Goal: Contribute content

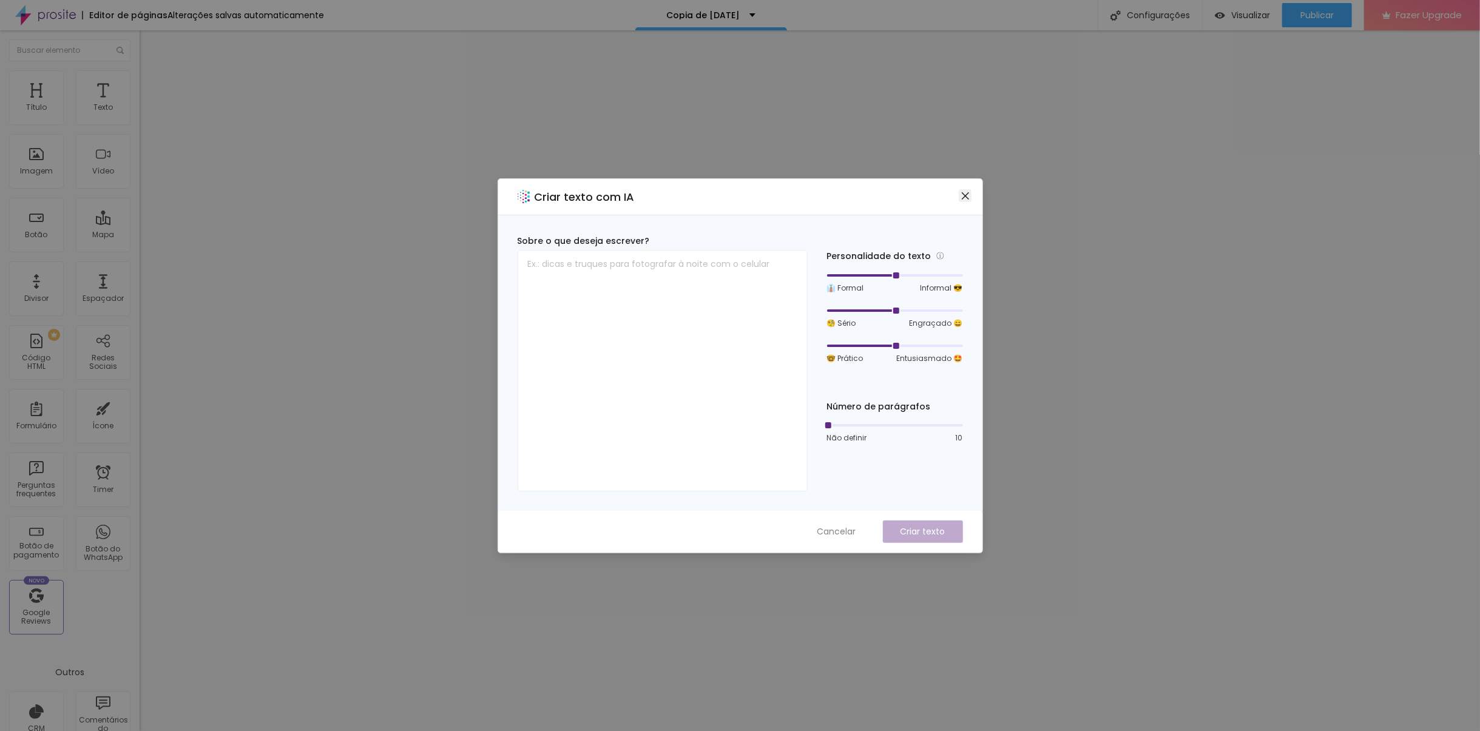
click at [964, 199] on icon "close" at bounding box center [965, 196] width 10 height 10
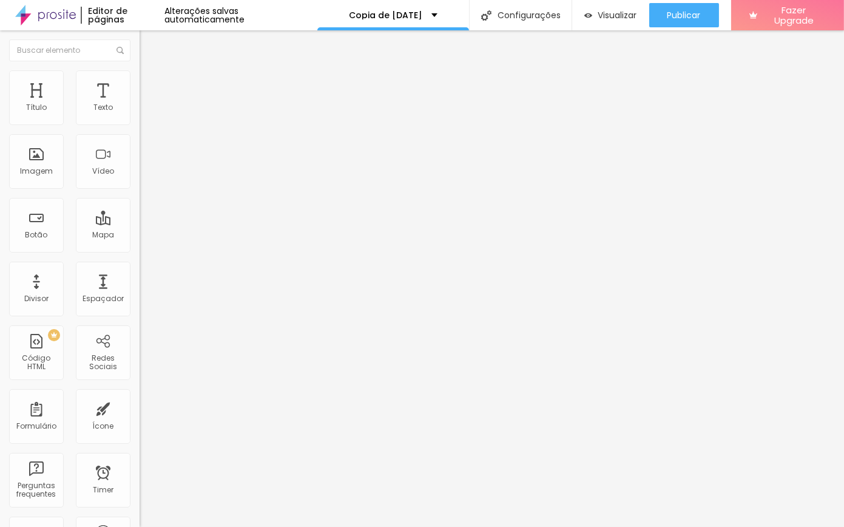
click at [207, 534] on div at bounding box center [422, 534] width 844 height 0
click at [213, 534] on div at bounding box center [422, 534] width 844 height 0
click at [208, 534] on div at bounding box center [422, 534] width 844 height 0
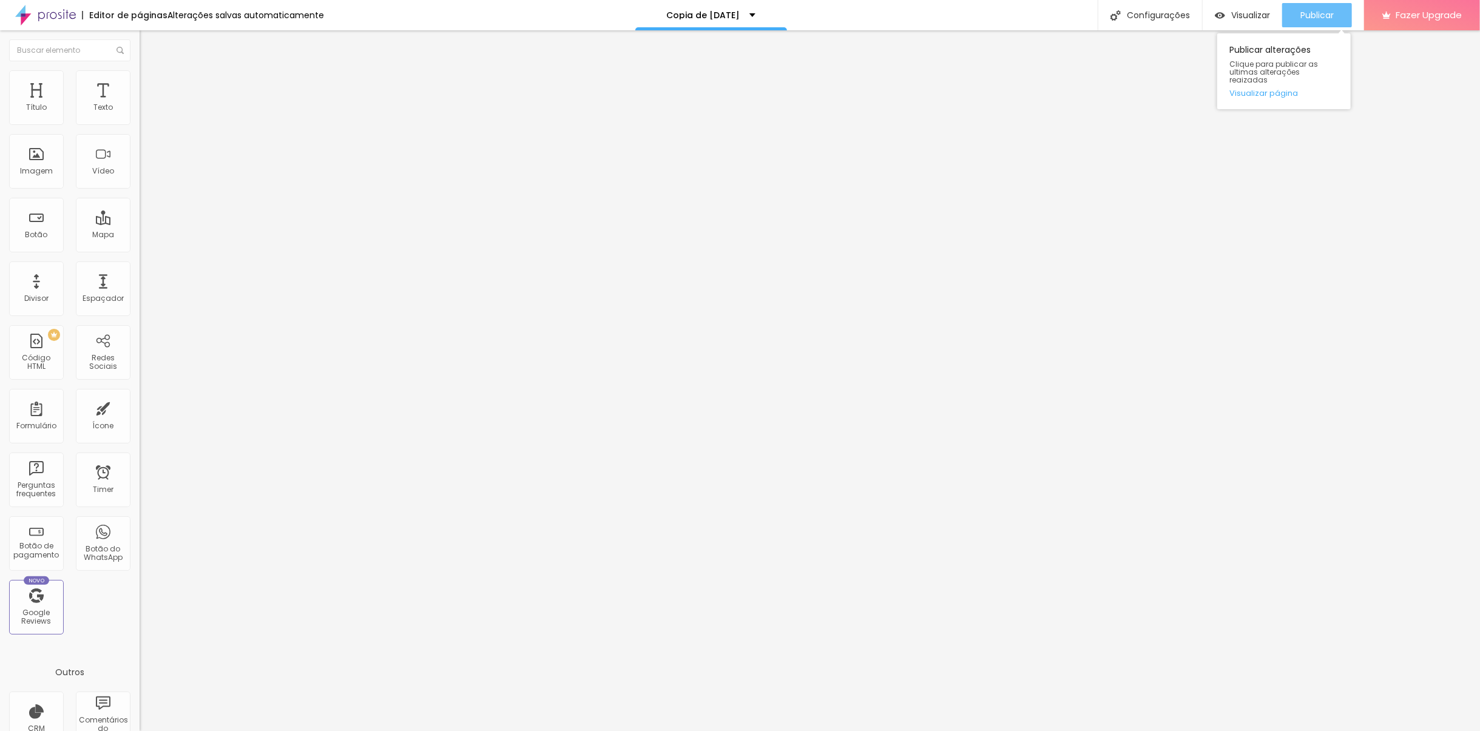
click at [1327, 13] on span "Publicar" at bounding box center [1316, 15] width 33 height 10
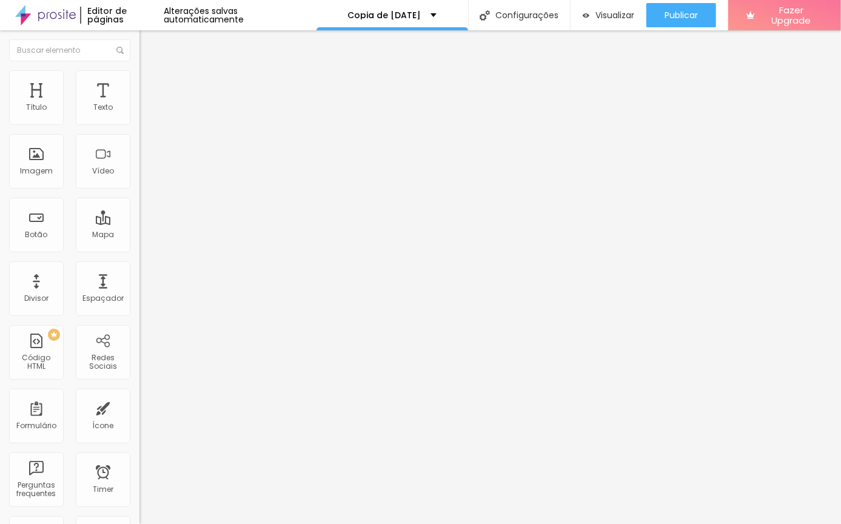
click at [140, 104] on span "Adicionar imagem" at bounding box center [179, 99] width 78 height 10
click at [206, 102] on img at bounding box center [209, 98] width 7 height 7
click at [140, 104] on span "Trocar imagem" at bounding box center [173, 99] width 66 height 10
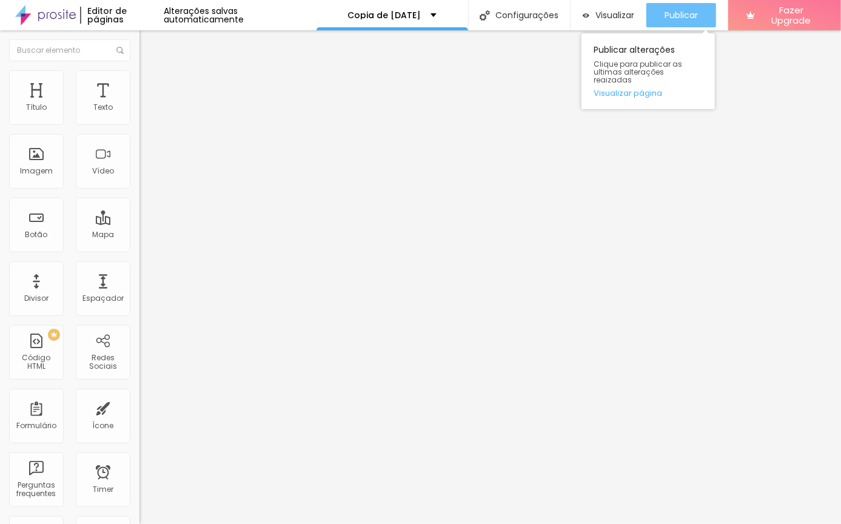
click at [670, 13] on span "Publicar" at bounding box center [681, 15] width 33 height 10
